Goal: Browse casually: Explore the website without a specific task or goal

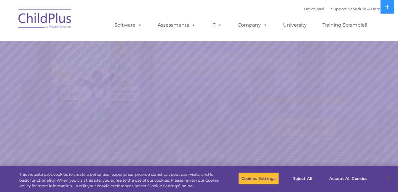
select select "MEDIUM"
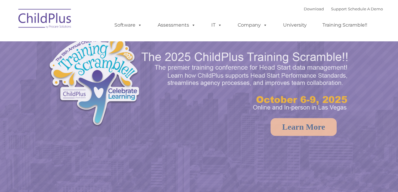
select select "MEDIUM"
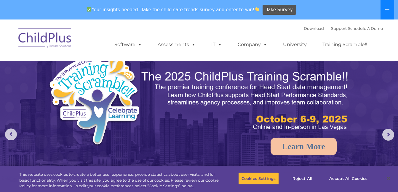
click at [388, 3] on button at bounding box center [387, 10] width 14 height 20
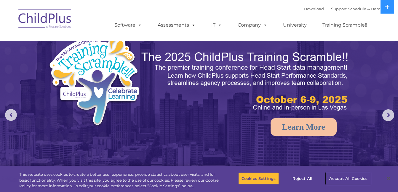
click at [335, 175] on button "Accept All Cookies" at bounding box center [348, 179] width 45 height 12
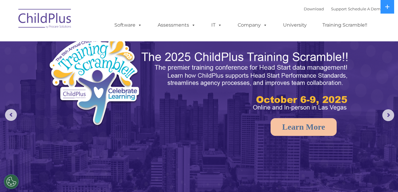
click at [49, 24] on img at bounding box center [44, 20] width 59 height 30
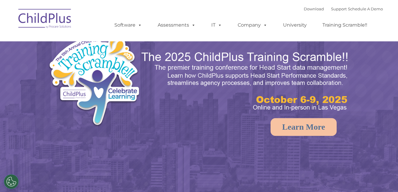
select select "MEDIUM"
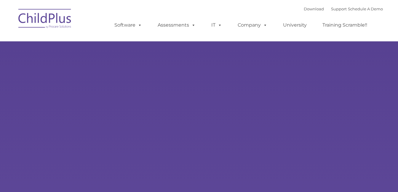
type input ""
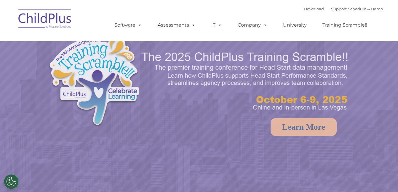
select select "MEDIUM"
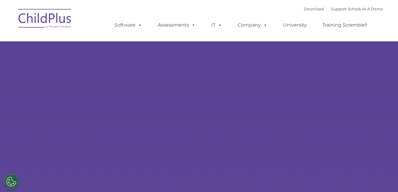
select select "MEDIUM"
